Goal: Find specific page/section: Find specific page/section

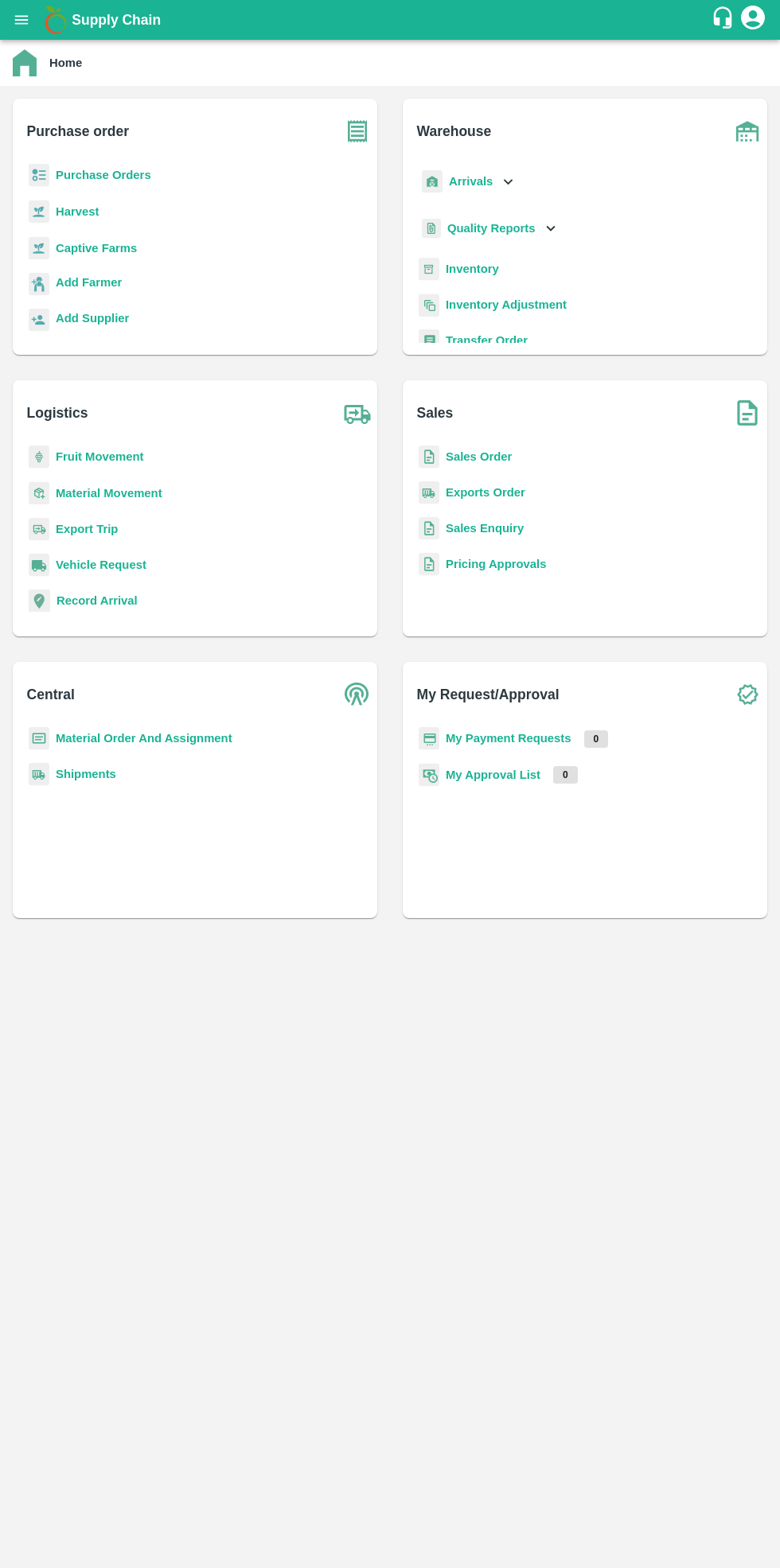
click at [101, 175] on b "Purchase Orders" at bounding box center [103, 176] width 95 height 13
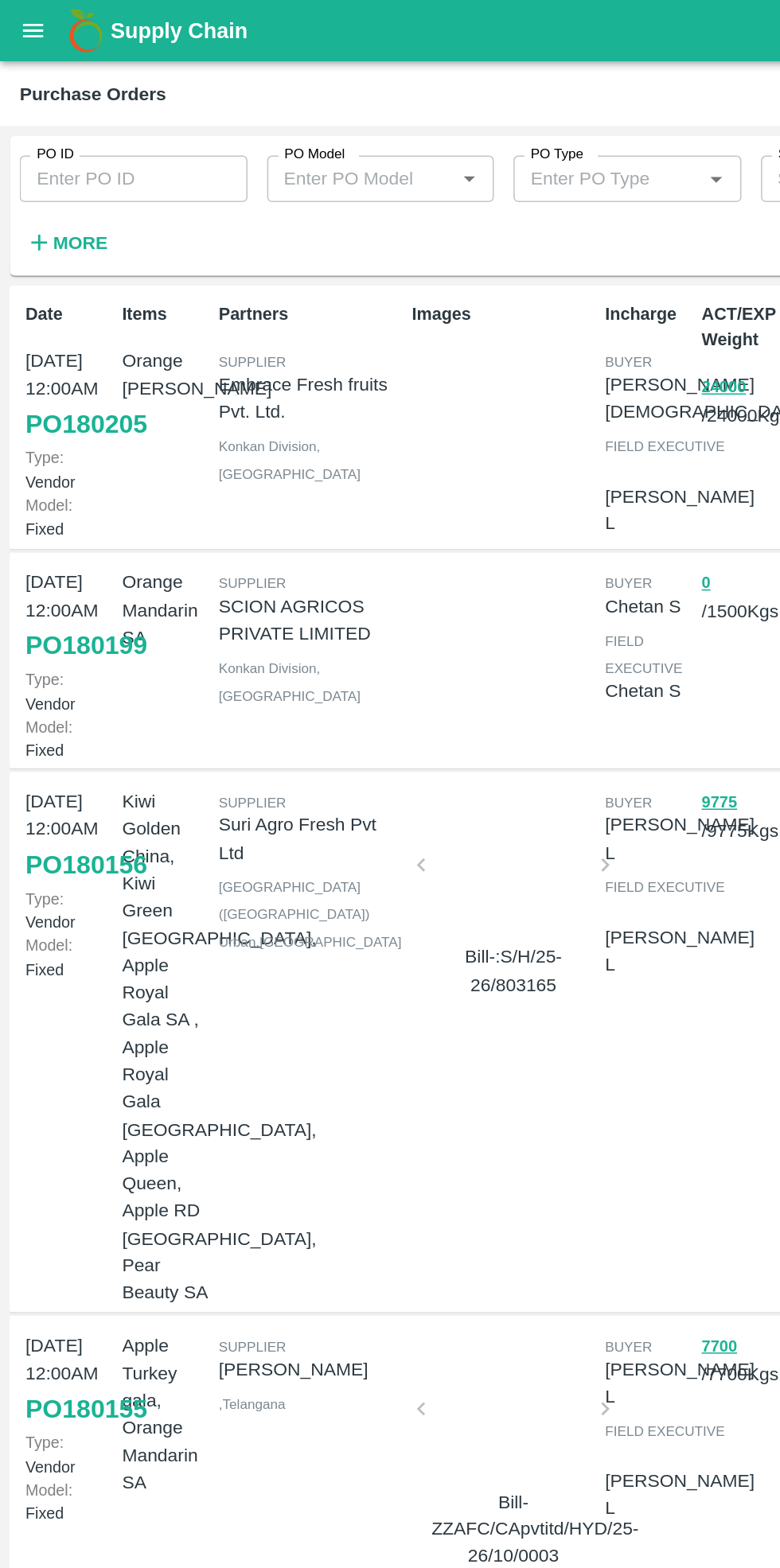
click at [52, 160] on strong "More" at bounding box center [51, 157] width 36 height 13
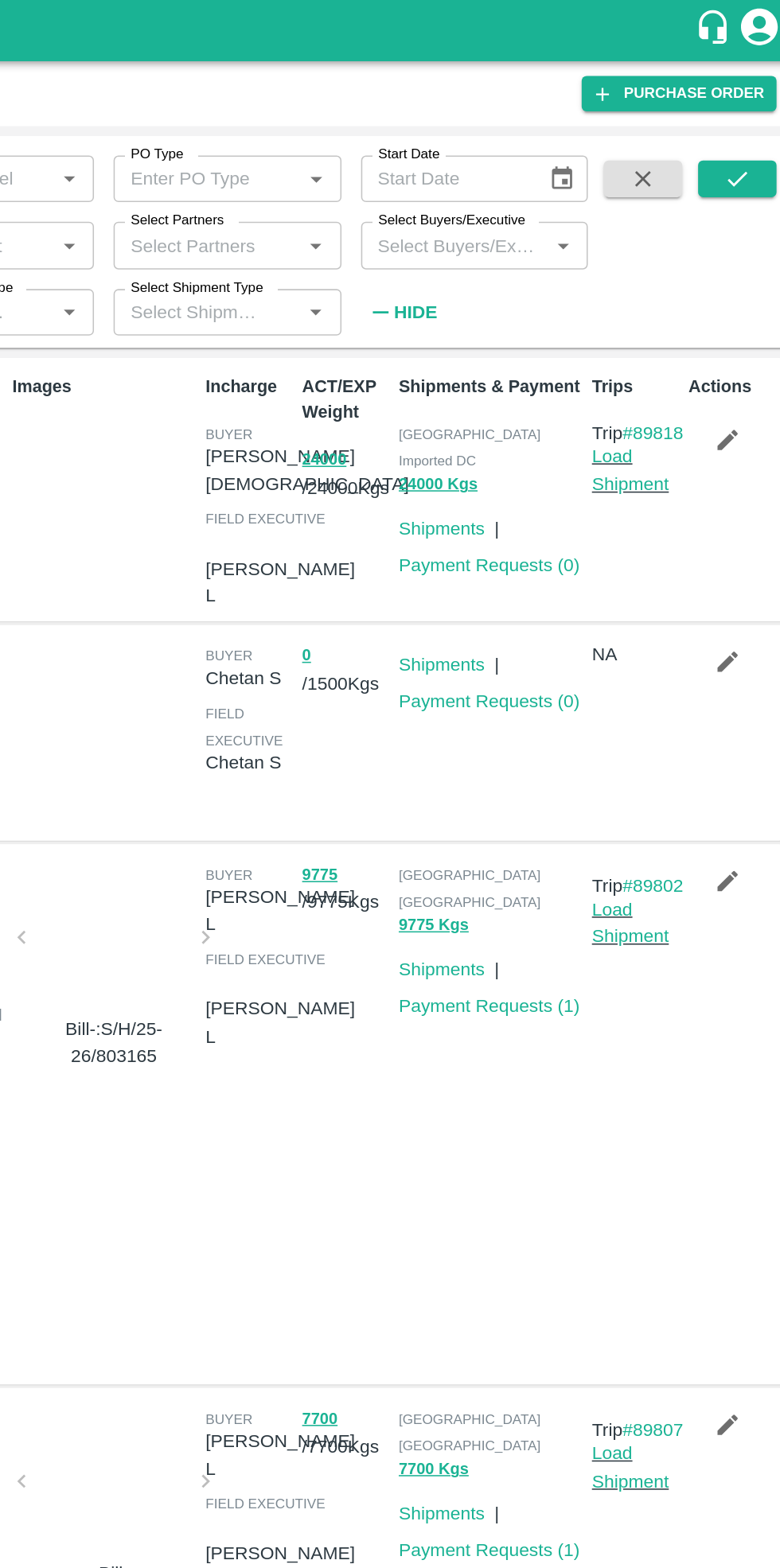
click at [408, 156] on input "Select Partners" at bounding box center [394, 159] width 112 height 21
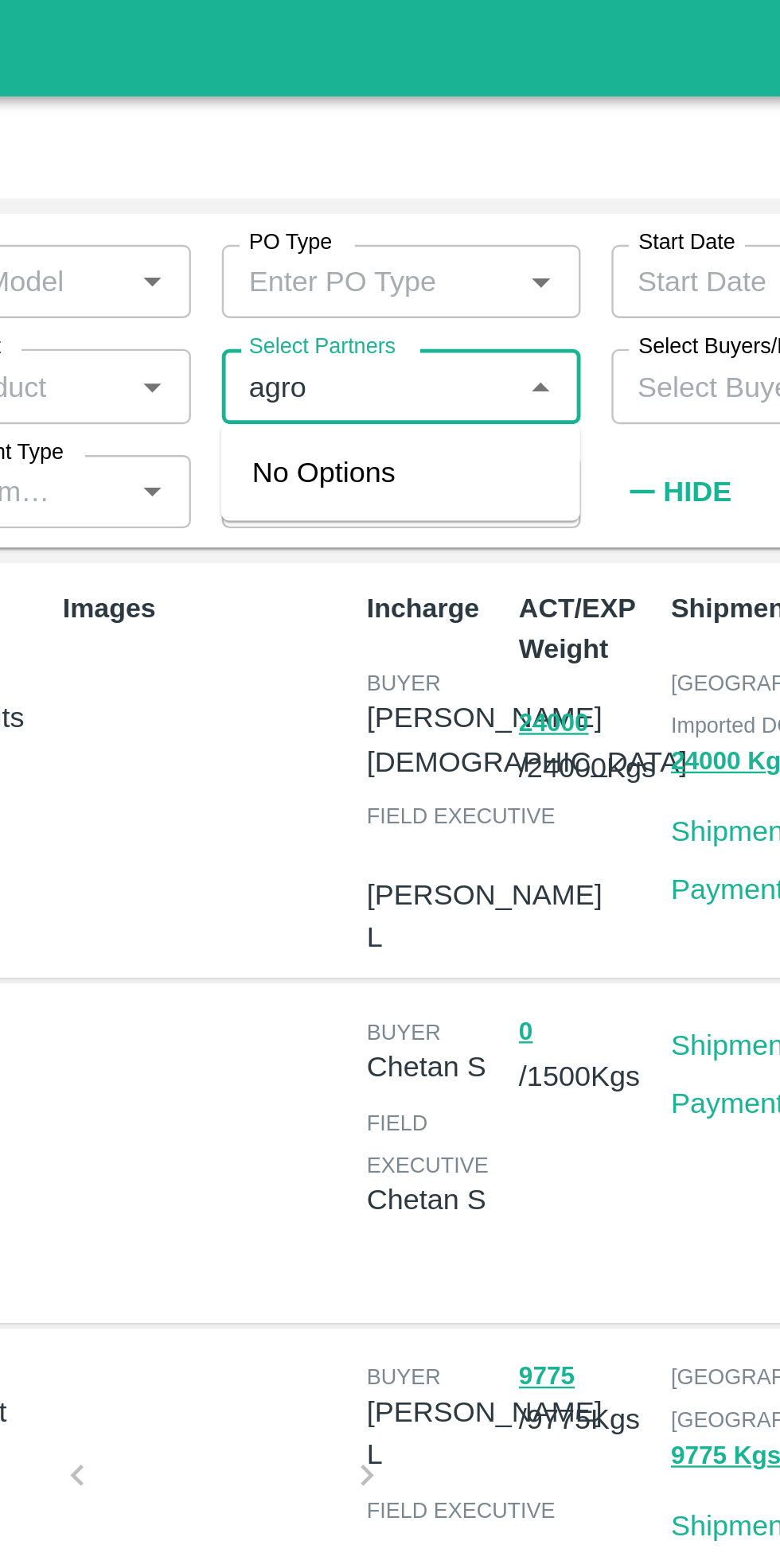
type input "agrow"
